Goal: Information Seeking & Learning: Learn about a topic

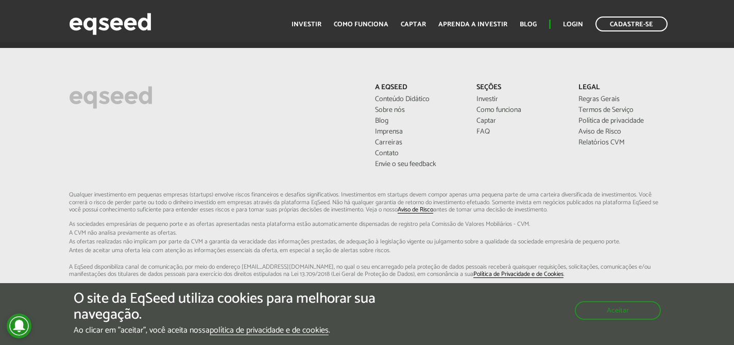
scroll to position [2875, 0]
click at [584, 101] on link "Regras Gerais" at bounding box center [621, 97] width 87 height 7
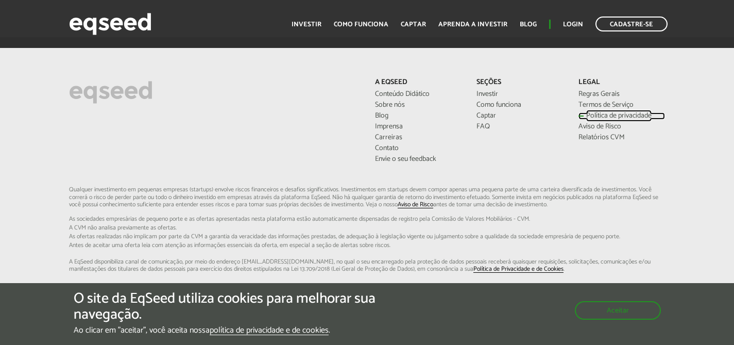
click at [618, 119] on link "Política de privacidade" at bounding box center [621, 115] width 87 height 7
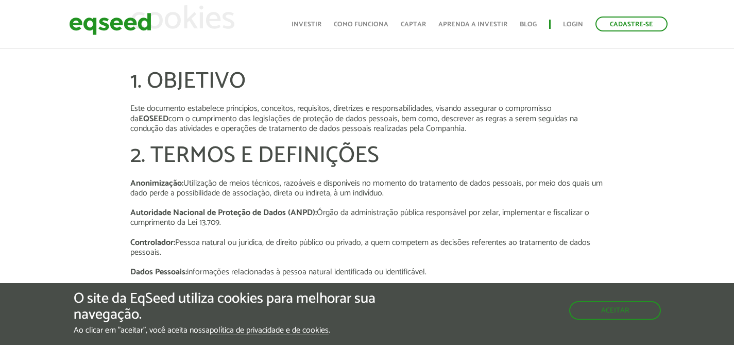
scroll to position [125, 0]
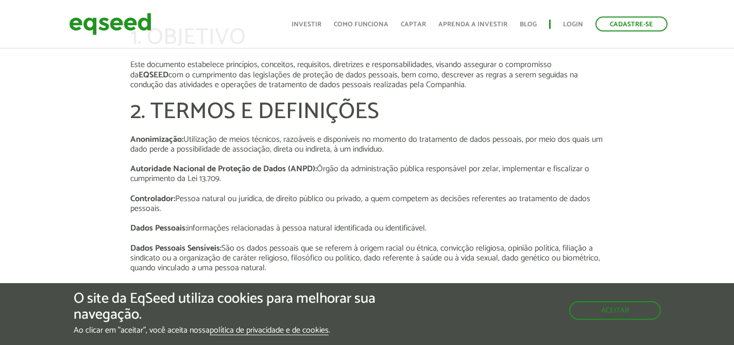
click at [610, 320] on div "O site da EqSeed utiliza cookies para melhorar sua navegação. Ao clicar em "ace…" at bounding box center [367, 312] width 587 height 44
click at [606, 311] on button "Aceitar" at bounding box center [616, 309] width 90 height 16
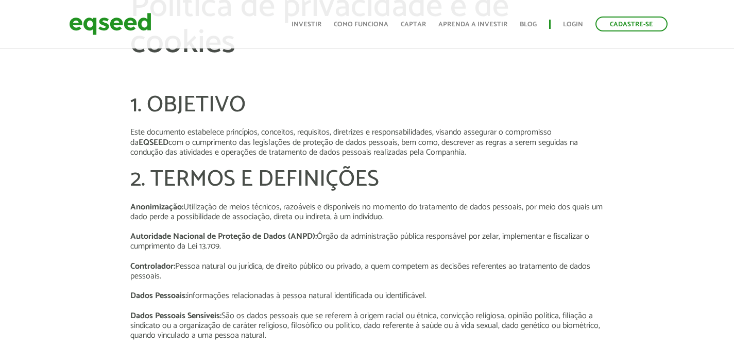
scroll to position [0, 0]
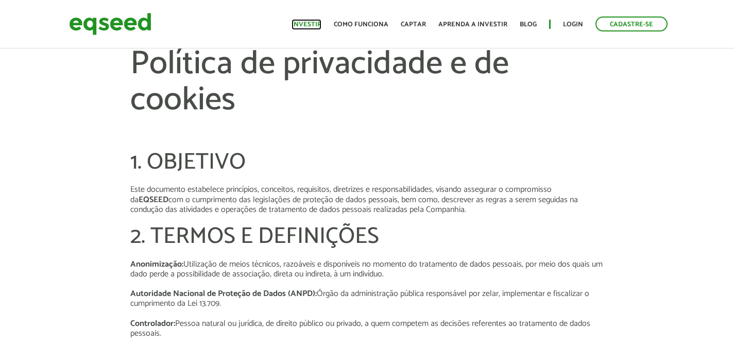
click at [316, 21] on link "Investir" at bounding box center [306, 24] width 30 height 7
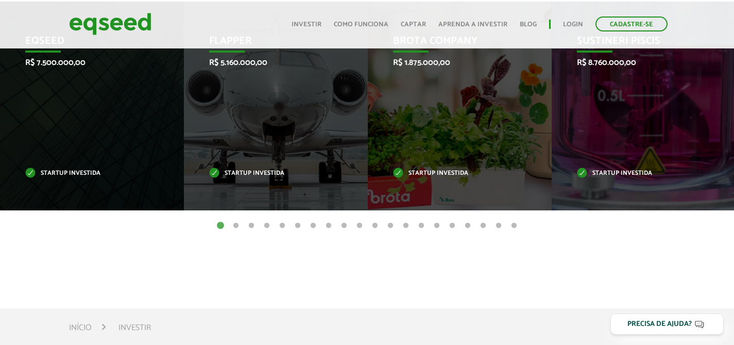
scroll to position [488, 0]
